Goal: Task Accomplishment & Management: Manage account settings

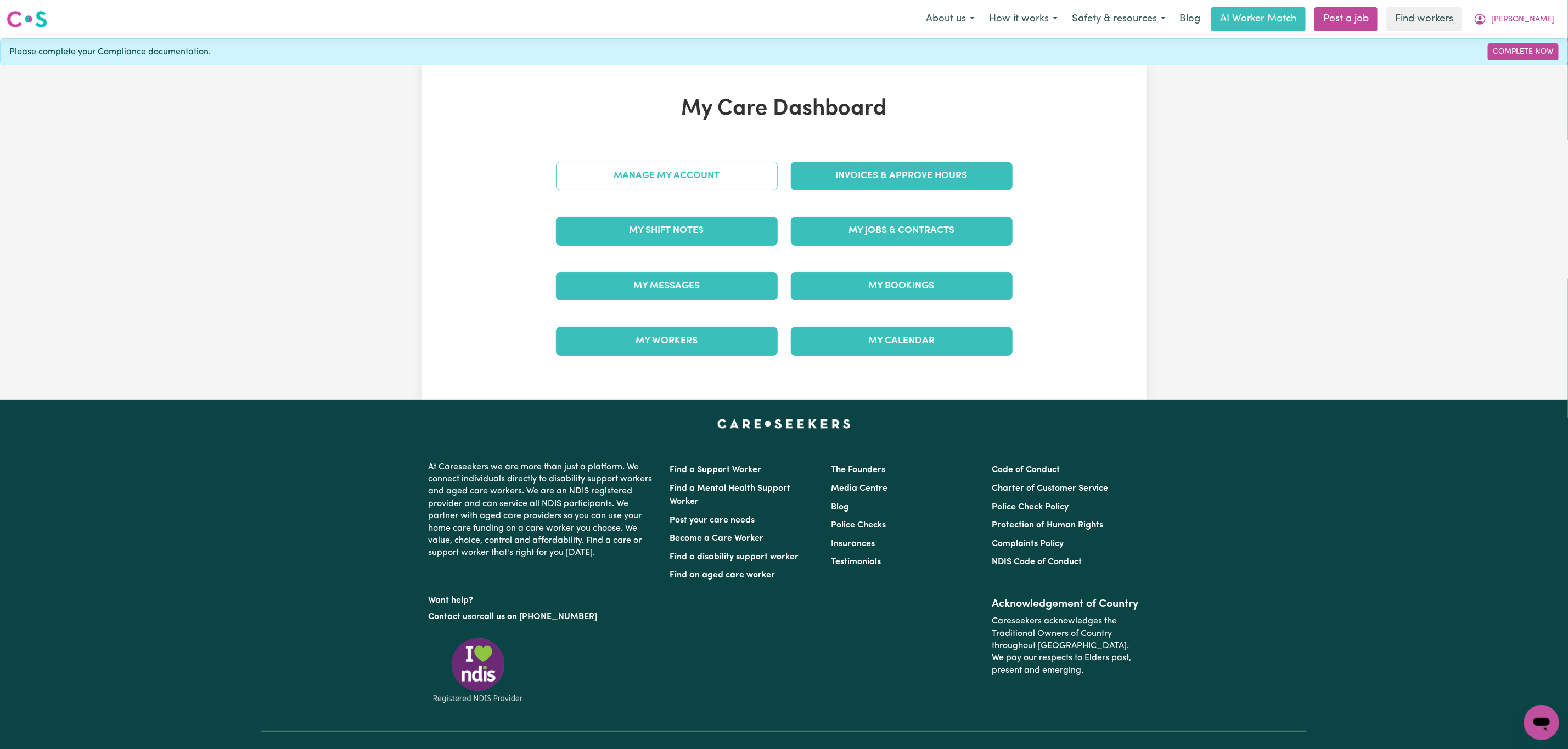
click at [713, 170] on link "Manage My Account" at bounding box center [667, 176] width 222 height 29
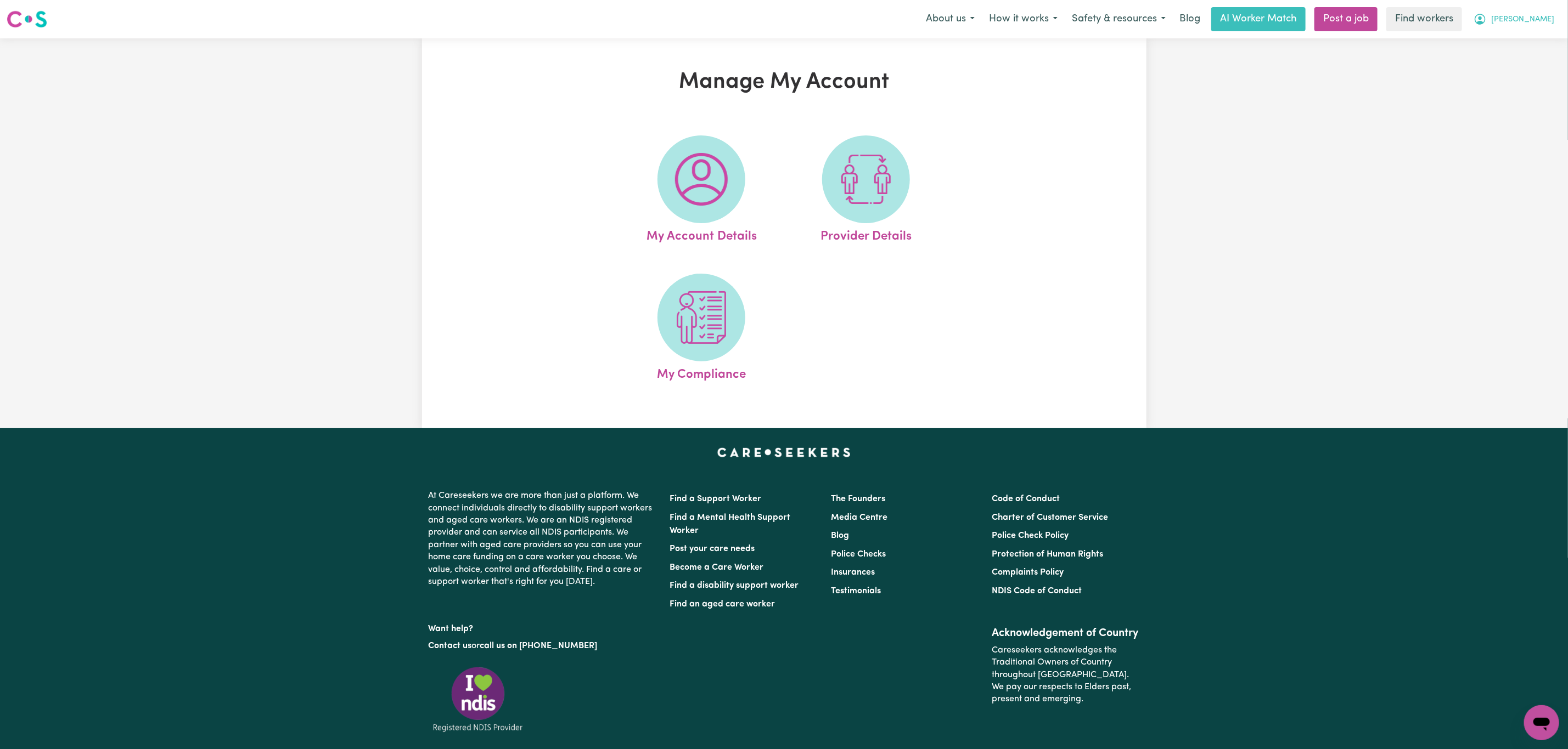
click at [1550, 14] on span "[PERSON_NAME]" at bounding box center [1522, 20] width 63 height 12
click at [1511, 79] on link "Logout" at bounding box center [1517, 84] width 86 height 21
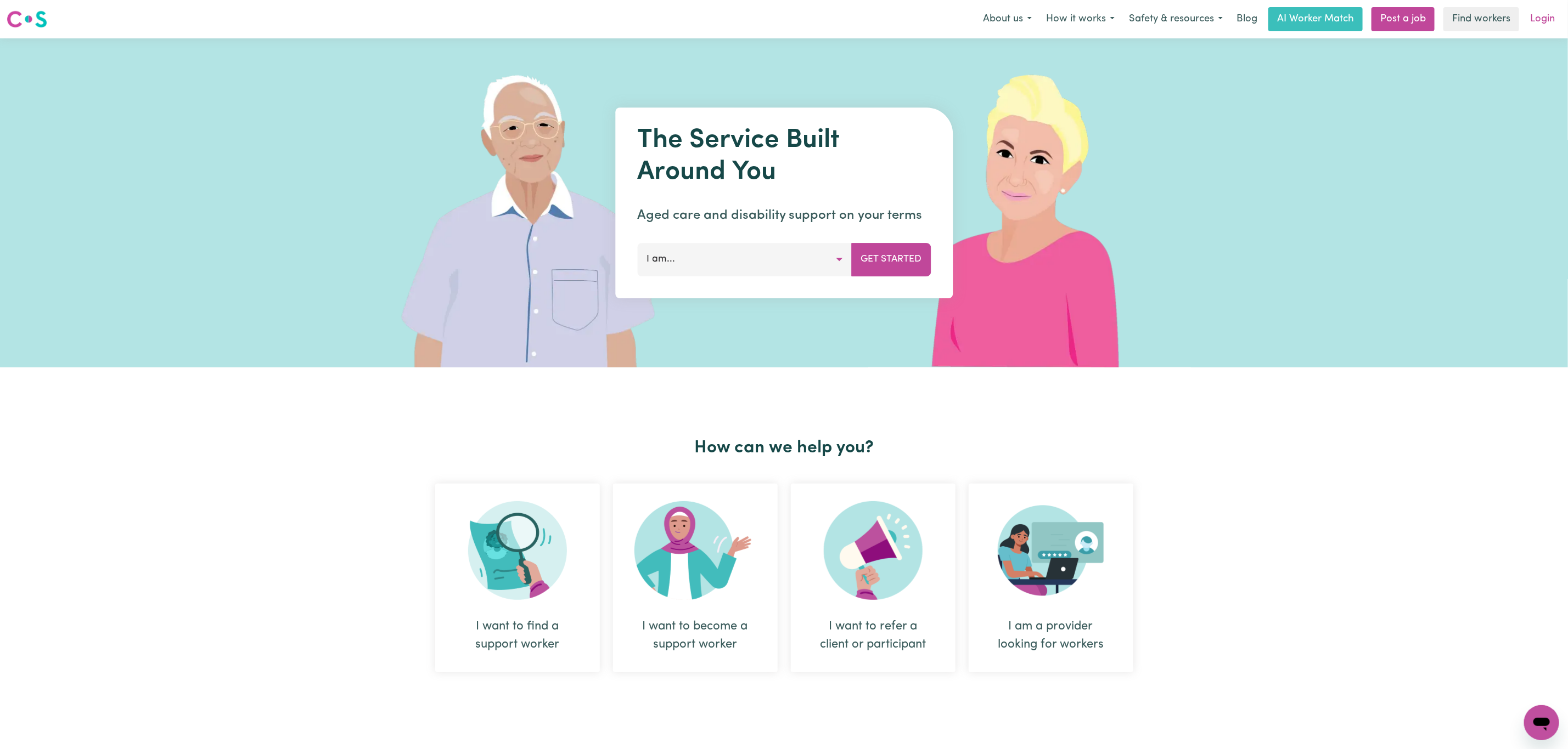
click at [1543, 27] on link "Login" at bounding box center [1543, 19] width 38 height 24
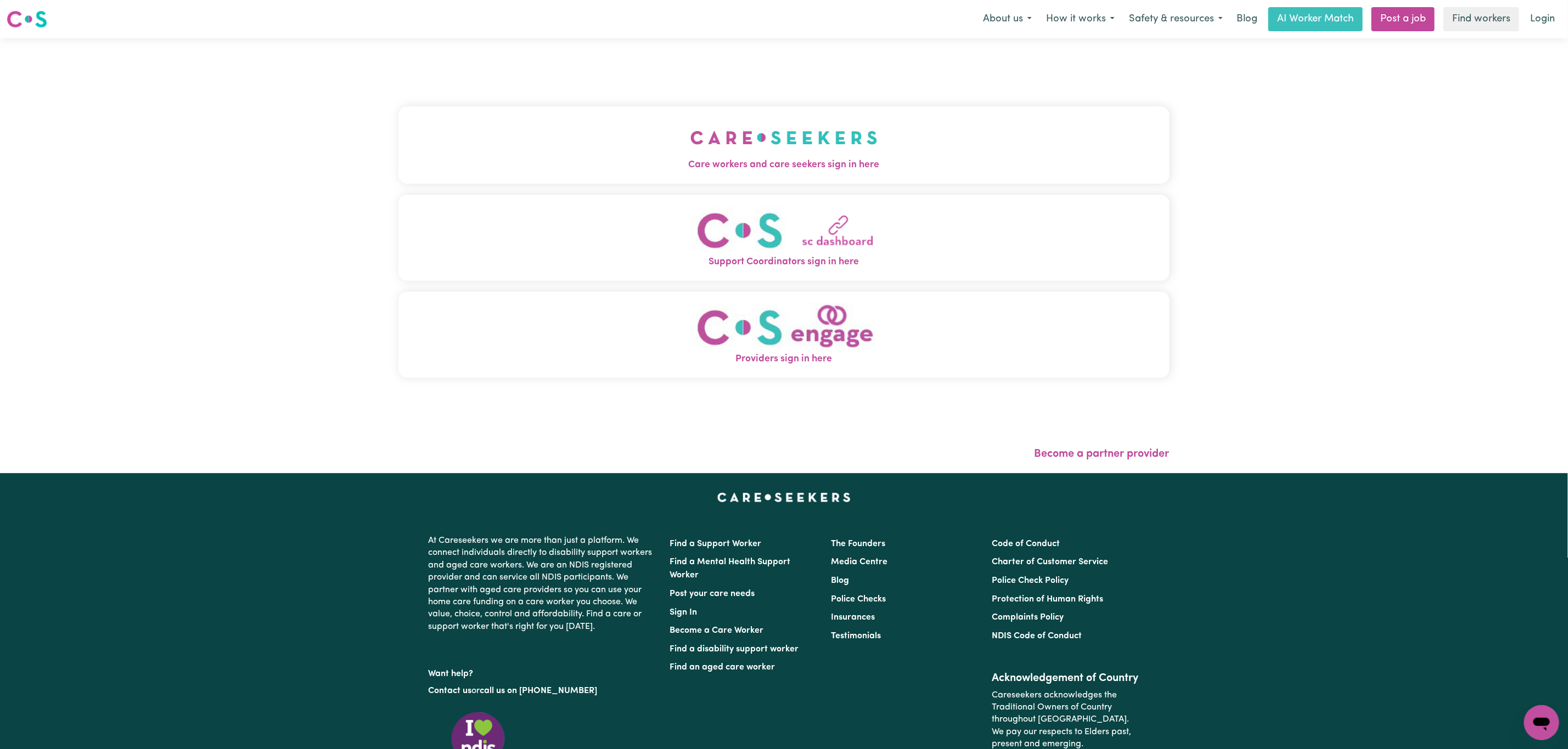
click at [730, 218] on img "Support Coordinators sign in here" at bounding box center [784, 231] width 187 height 50
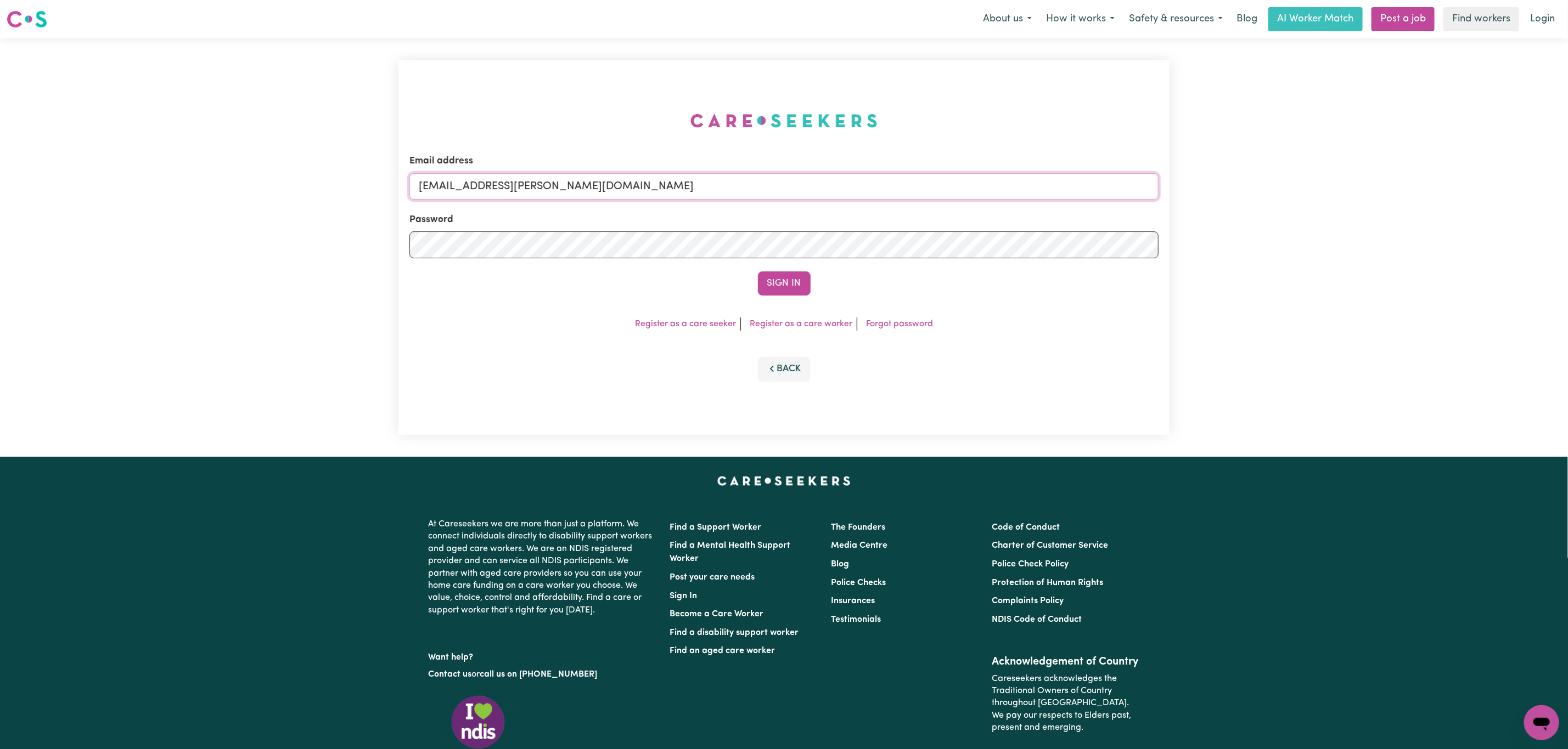
drag, startPoint x: 679, startPoint y: 185, endPoint x: 473, endPoint y: 192, distance: 206.1
click at [473, 192] on input "[EMAIL_ADDRESS][PERSON_NAME][DOMAIN_NAME]" at bounding box center [784, 186] width 749 height 26
type input "superuser~[PERSON_NAME][EMAIL_ADDRESS][DOMAIN_NAME]"
click at [758, 271] on button "Sign In" at bounding box center [784, 283] width 53 height 24
